Goal: Navigation & Orientation: Find specific page/section

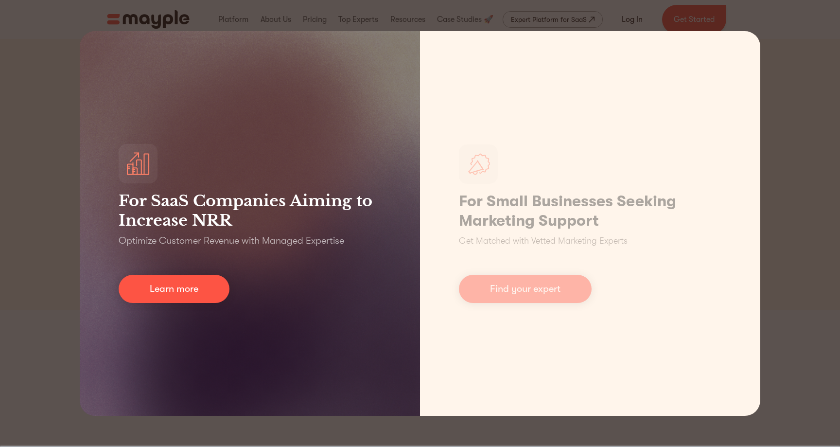
click at [326, 265] on div "For SaaS Companies Aiming to Increase NRR Optimize Customer Revenue with Manage…" at bounding box center [250, 223] width 340 height 385
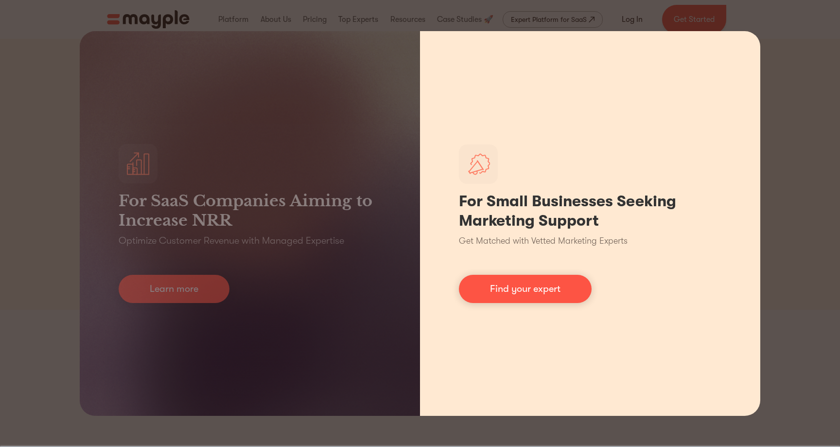
click at [519, 310] on div "For Small Businesses Seeking Marketing Support Get Matched with Vetted Marketin…" at bounding box center [590, 223] width 340 height 385
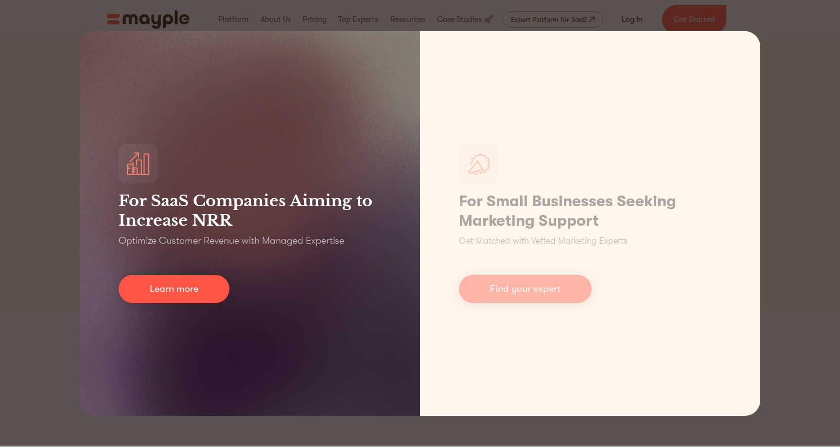
click at [244, 301] on div "For SaaS Companies Aiming to Increase NRR Optimize Customer Revenue with Manage…" at bounding box center [250, 223] width 340 height 385
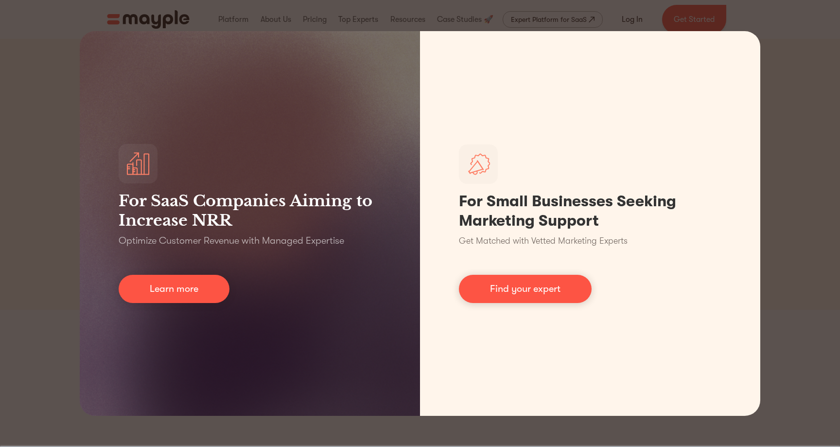
click at [45, 84] on div "For SaaS Companies Aiming to Increase NRR Optimize Customer Revenue with Manage…" at bounding box center [420, 223] width 840 height 447
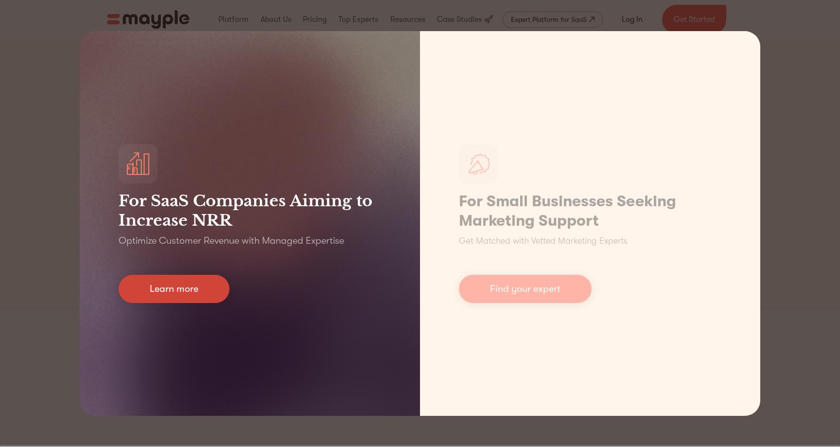
click at [198, 302] on link "Learn more" at bounding box center [174, 289] width 111 height 28
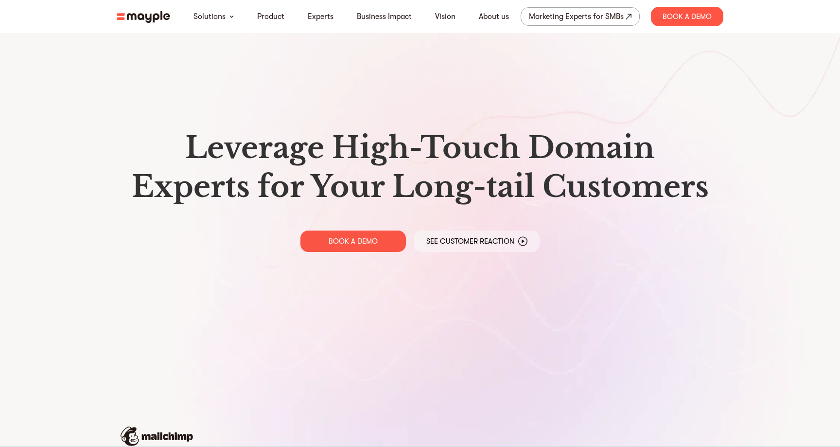
click at [136, 15] on img at bounding box center [143, 17] width 53 height 12
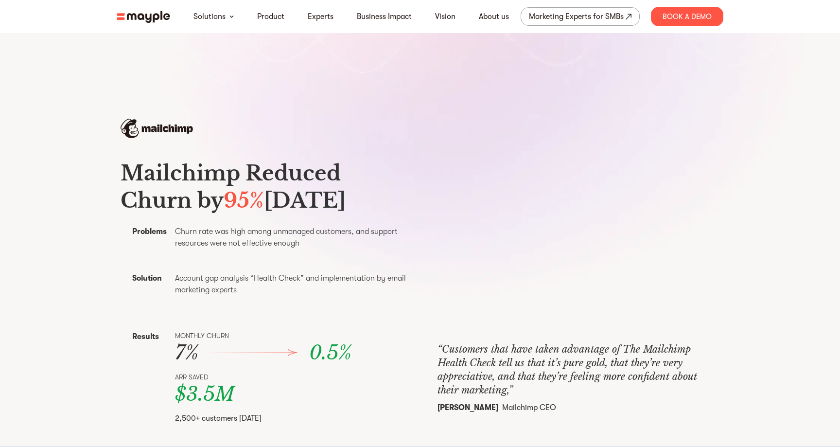
scroll to position [196, 0]
